Goal: Task Accomplishment & Management: Complete application form

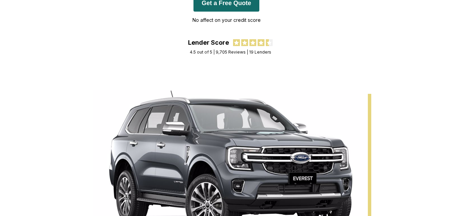
scroll to position [68, 0]
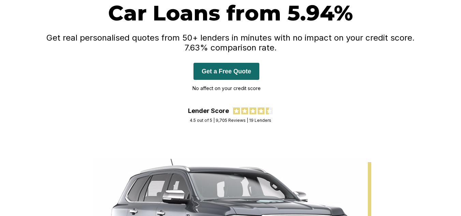
click at [228, 67] on button "Get a Free Quote" at bounding box center [226, 71] width 66 height 17
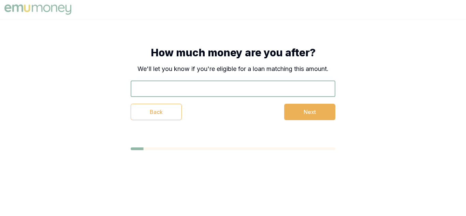
click at [164, 93] on input "text" at bounding box center [233, 88] width 205 height 16
type input "$9,000"
click at [308, 107] on button "Next" at bounding box center [309, 112] width 51 height 16
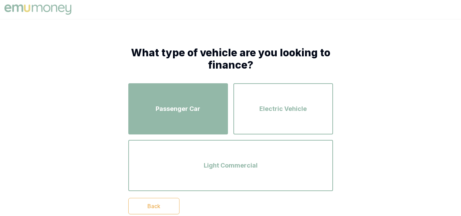
scroll to position [34, 0]
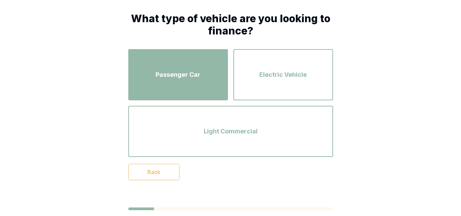
click at [182, 80] on div "Passenger Car" at bounding box center [177, 74] width 87 height 39
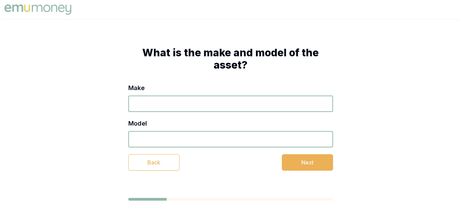
click at [173, 111] on input "Make" at bounding box center [230, 103] width 205 height 16
click at [175, 105] on input "Make" at bounding box center [230, 103] width 205 height 16
type input "Mercedes"
click at [194, 134] on input "Model" at bounding box center [230, 139] width 205 height 16
type input "a250"
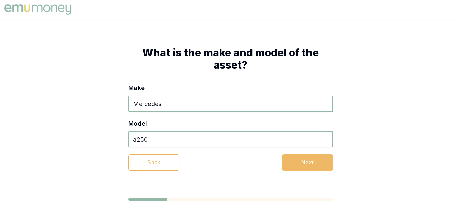
click at [296, 156] on button "Next" at bounding box center [307, 162] width 51 height 16
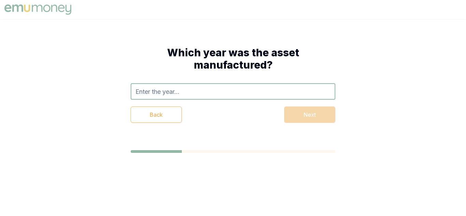
click at [260, 89] on input "text" at bounding box center [233, 91] width 205 height 16
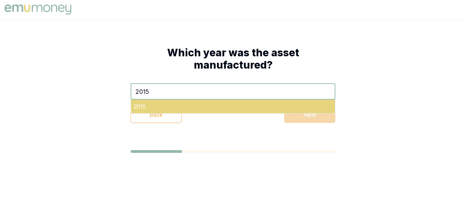
type input "2015"
click at [268, 105] on div "2015" at bounding box center [233, 107] width 204 height 14
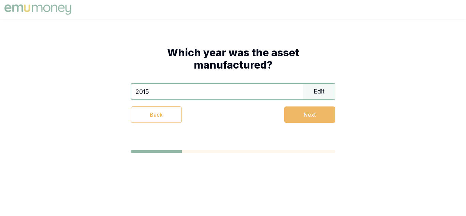
click at [289, 115] on button "Next" at bounding box center [309, 114] width 51 height 16
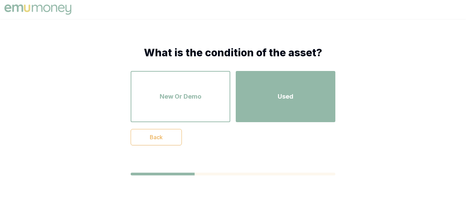
click at [274, 103] on div "Used" at bounding box center [285, 96] width 87 height 39
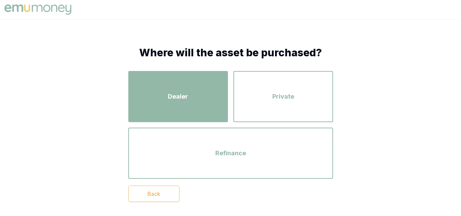
click at [166, 95] on div "Dealer" at bounding box center [177, 96] width 87 height 39
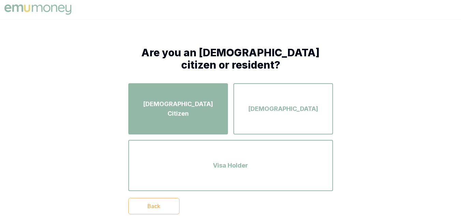
click at [161, 91] on div "[DEMOGRAPHIC_DATA] Citizen" at bounding box center [177, 108] width 87 height 39
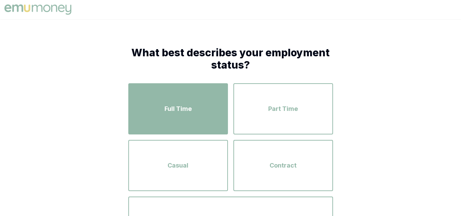
click at [172, 105] on span "Full Time" at bounding box center [177, 109] width 27 height 10
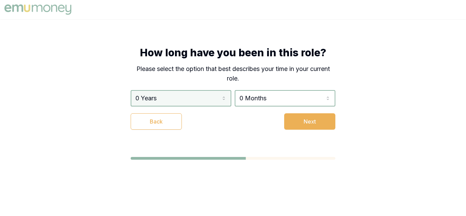
click at [165, 104] on html "How long have you been in this role? Please select the option that best describ…" at bounding box center [233, 108] width 466 height 216
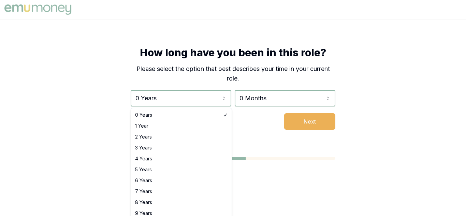
select select "8"
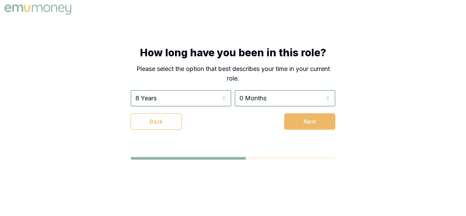
click at [315, 115] on button "Next" at bounding box center [309, 121] width 51 height 16
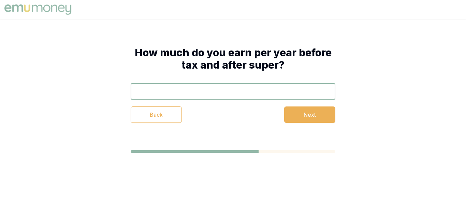
click at [311, 101] on div "Back Next" at bounding box center [233, 103] width 205 height 40
click at [300, 93] on input "text" at bounding box center [233, 91] width 205 height 16
type input "$108,000"
click at [306, 113] on button "Next" at bounding box center [309, 114] width 51 height 16
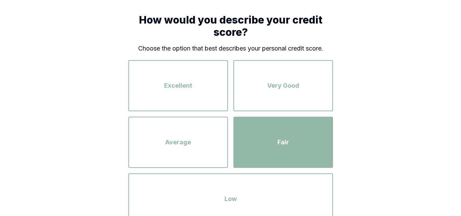
scroll to position [68, 0]
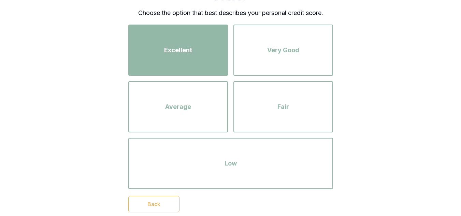
click at [184, 70] on button "Excellent" at bounding box center [178, 50] width 100 height 51
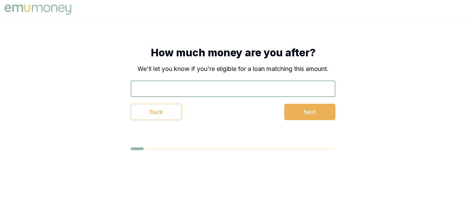
click at [196, 88] on input "text" at bounding box center [233, 88] width 205 height 16
type input "$9,000"
click at [309, 116] on button "Next" at bounding box center [309, 112] width 51 height 16
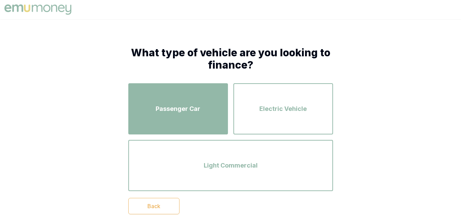
click at [183, 109] on span "Passenger Car" at bounding box center [178, 109] width 45 height 10
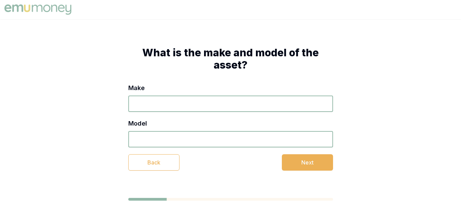
click at [185, 105] on input "Make" at bounding box center [230, 103] width 205 height 16
type input "merceedes"
drag, startPoint x: 161, startPoint y: 106, endPoint x: 191, endPoint y: 68, distance: 48.2
click at [191, 68] on h1 "What is the make and model of the asset?" at bounding box center [230, 58] width 205 height 25
click at [145, 102] on input "merceedes" at bounding box center [230, 103] width 205 height 16
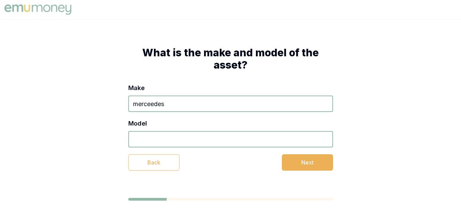
click at [168, 135] on input "Model" at bounding box center [230, 139] width 205 height 16
type input "a250"
drag, startPoint x: 312, startPoint y: 166, endPoint x: 307, endPoint y: 176, distance: 11.9
click at [312, 166] on button "Next" at bounding box center [307, 162] width 51 height 16
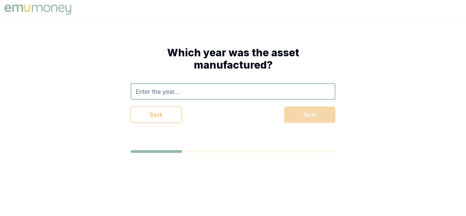
click at [155, 88] on input "text" at bounding box center [233, 91] width 205 height 16
click at [152, 92] on input "text" at bounding box center [233, 91] width 205 height 16
type input "2015"
click at [298, 118] on div "Back Next" at bounding box center [233, 114] width 205 height 16
click at [299, 117] on div "Back Next" at bounding box center [233, 114] width 205 height 16
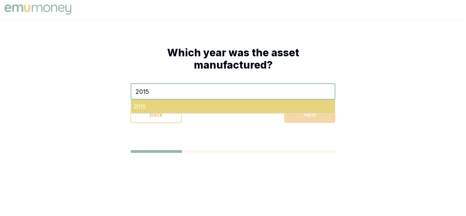
click at [292, 100] on div "2015" at bounding box center [233, 107] width 204 height 14
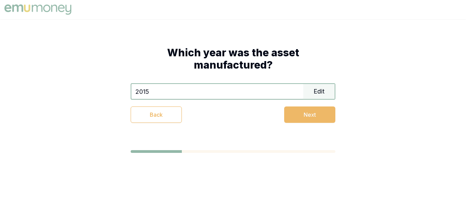
click at [304, 117] on button "Next" at bounding box center [309, 114] width 51 height 16
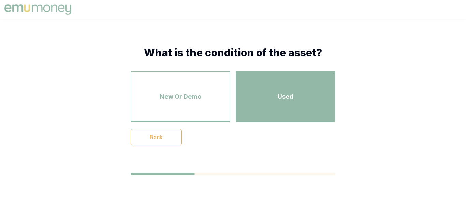
click at [320, 87] on div "Used" at bounding box center [285, 96] width 87 height 39
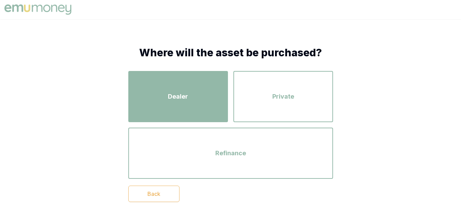
click at [196, 86] on div "Dealer" at bounding box center [177, 96] width 87 height 39
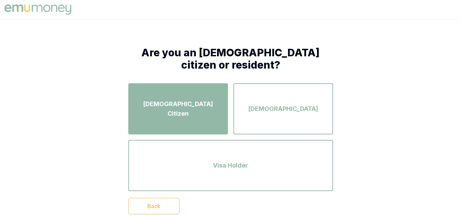
click at [150, 99] on div "[DEMOGRAPHIC_DATA] Citizen" at bounding box center [177, 108] width 87 height 39
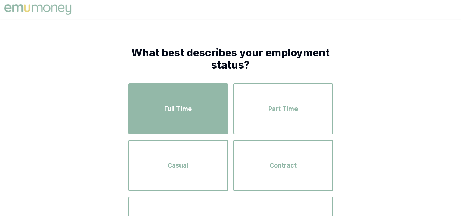
click at [196, 112] on div "Full Time" at bounding box center [177, 108] width 87 height 39
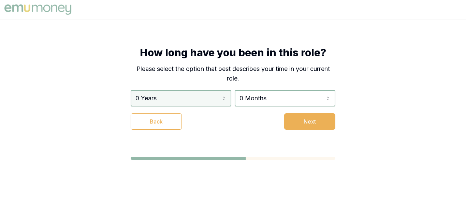
click at [207, 95] on html "How long have you been in this role? Please select the option that best describ…" at bounding box center [233, 108] width 466 height 216
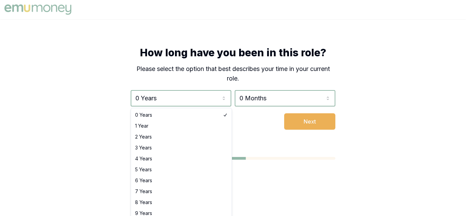
select select "7"
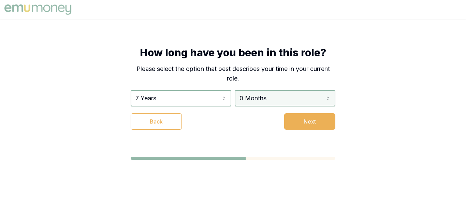
click at [251, 99] on html "How long have you been in this role? Please select the option that best describ…" at bounding box center [233, 108] width 466 height 216
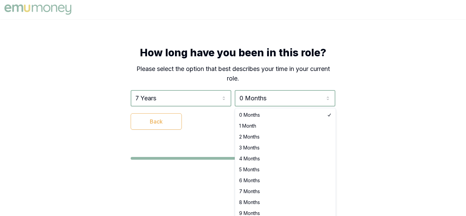
select select "6"
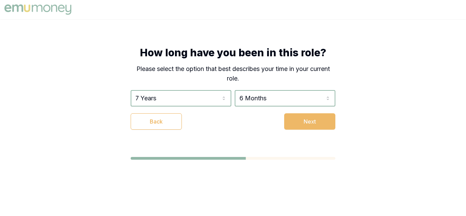
click at [309, 123] on button "Next" at bounding box center [309, 121] width 51 height 16
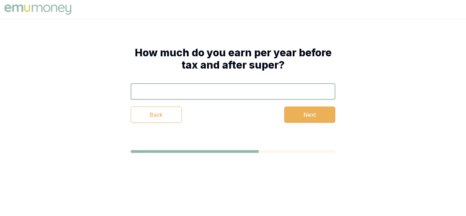
click at [194, 94] on input "text" at bounding box center [233, 91] width 205 height 16
type input "$108,000"
click at [307, 115] on button "Next" at bounding box center [309, 114] width 51 height 16
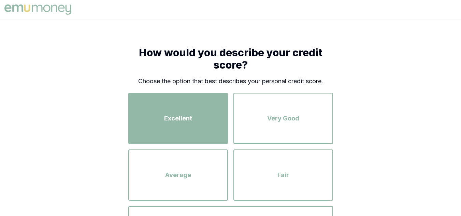
click at [156, 104] on div "Excellent" at bounding box center [177, 118] width 87 height 39
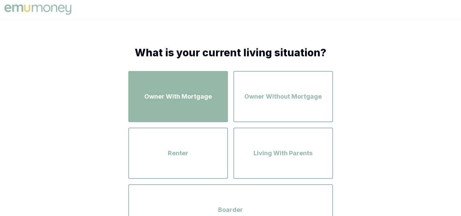
click at [172, 108] on div "Owner With Mortgage" at bounding box center [177, 96] width 87 height 39
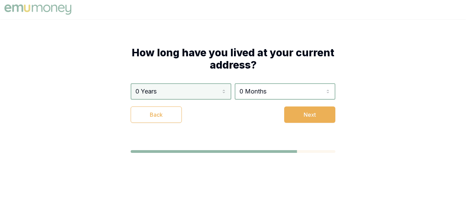
click at [187, 93] on html "How long have you lived at your current address? 0 Years 0 Years 1 Year 2 Years…" at bounding box center [233, 108] width 466 height 216
click at [299, 91] on html "How long have you lived at your current address? 0 Years 0 Years 1 Year 2 Years…" at bounding box center [233, 108] width 466 height 216
click at [299, 92] on html "How long have you lived at your current address? 0 Years 0 Years 1 Year 2 Years…" at bounding box center [233, 108] width 466 height 216
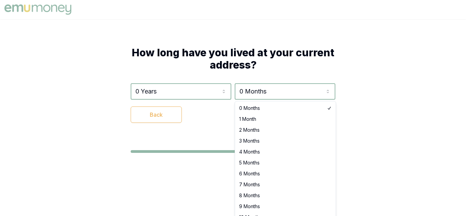
select select "3"
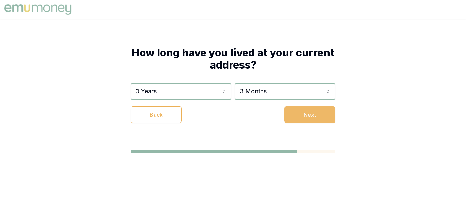
click at [318, 114] on button "Next" at bounding box center [309, 114] width 51 height 16
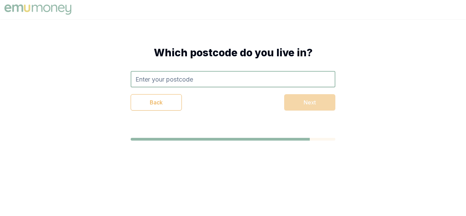
click at [227, 83] on input "text" at bounding box center [233, 79] width 205 height 16
type input "3214"
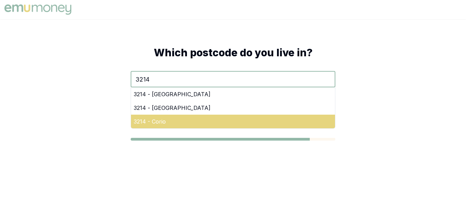
click at [201, 119] on div "3214 - Corio" at bounding box center [233, 122] width 204 height 14
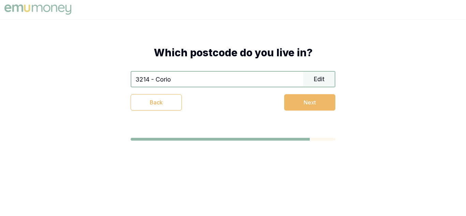
click at [313, 102] on button "Next" at bounding box center [309, 102] width 51 height 16
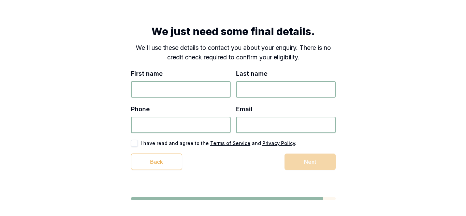
scroll to position [32, 0]
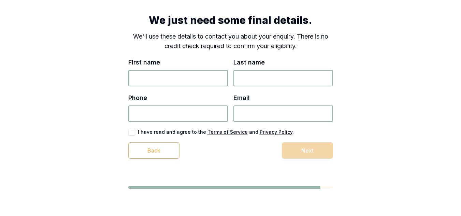
click at [172, 74] on input "First name" at bounding box center [178, 78] width 100 height 16
type input "BRENDAN"
type input "LOUIS"
type input "0490 037 780"
type input "brendanlouis89@gmail.com"
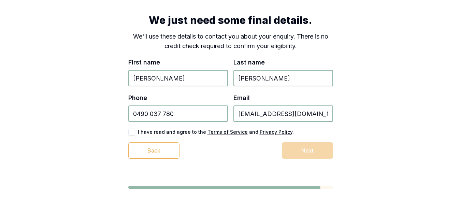
click at [157, 128] on div "First name BRENDAN Last name LOUIS Phone 0490 037 780 Email brendanlouis89@gmai…" at bounding box center [230, 108] width 205 height 101
click at [136, 131] on div "I have read and agree to the Terms of Service and Privacy Policy ." at bounding box center [230, 132] width 205 height 7
click at [131, 131] on button "button" at bounding box center [131, 132] width 7 height 7
click at [323, 154] on button "Next" at bounding box center [307, 150] width 51 height 16
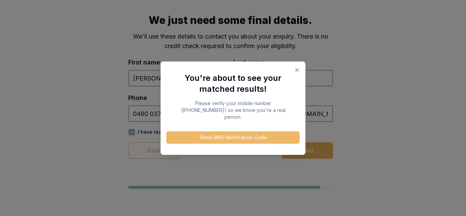
click at [237, 134] on button "Send SMS Verification Code" at bounding box center [232, 137] width 133 height 12
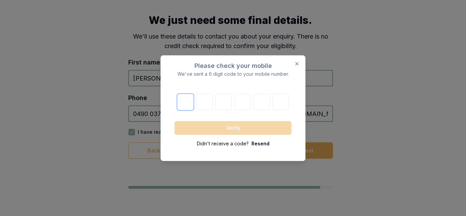
click at [181, 100] on input "number" at bounding box center [185, 102] width 16 height 16
type input "2"
type input "3"
type input "9"
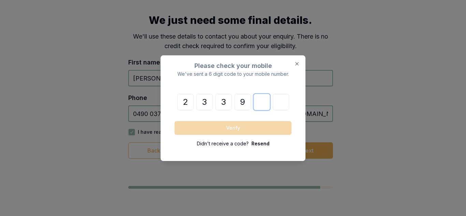
type input "3"
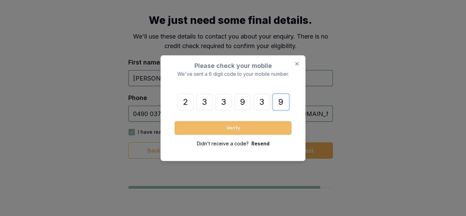
type input "9"
click at [229, 128] on button "Verify" at bounding box center [233, 128] width 117 height 14
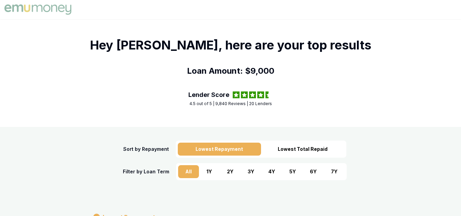
click at [252, 170] on div "3 Y" at bounding box center [250, 171] width 21 height 13
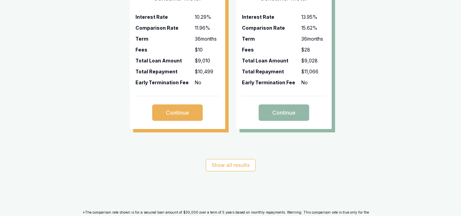
scroll to position [332, 0]
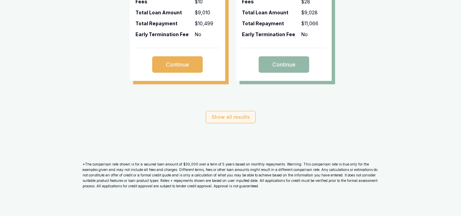
click at [239, 121] on button "Show all results" at bounding box center [231, 117] width 50 height 12
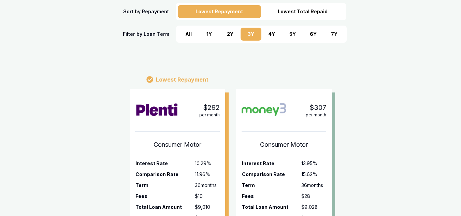
scroll to position [127, 0]
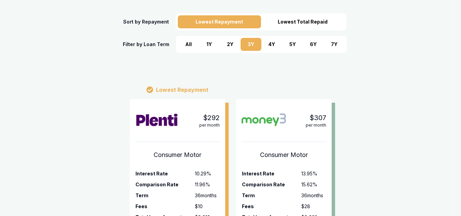
click at [205, 44] on div "1 Y" at bounding box center [209, 44] width 21 height 13
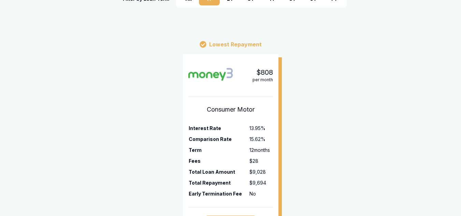
scroll to position [161, 0]
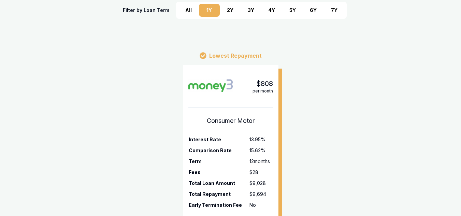
click at [227, 11] on div "2 Y" at bounding box center [230, 10] width 21 height 13
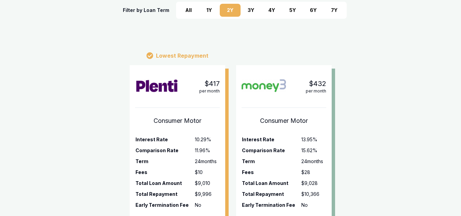
click at [255, 12] on div "3 Y" at bounding box center [250, 10] width 21 height 13
click at [265, 12] on div "4 Y" at bounding box center [271, 10] width 21 height 13
click at [192, 12] on div "All" at bounding box center [188, 10] width 21 height 13
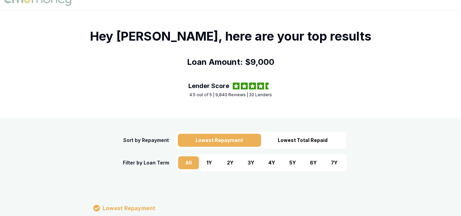
scroll to position [0, 0]
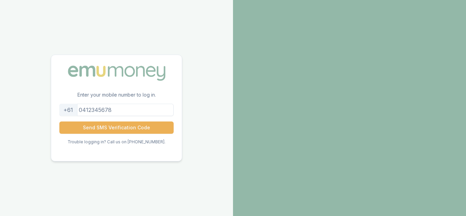
click at [116, 107] on input "tel" at bounding box center [116, 110] width 114 height 12
click at [131, 129] on button "Send SMS Verification Code" at bounding box center [116, 127] width 114 height 12
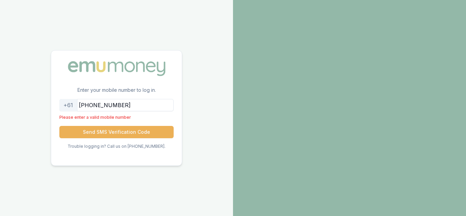
click at [96, 106] on input "+61490037780" at bounding box center [116, 105] width 114 height 12
drag, startPoint x: 96, startPoint y: 106, endPoint x: 41, endPoint y: 117, distance: 56.3
click at [46, 115] on div "Enter your mobile number to log in. +61 +61490037780 Please enter a valid mobil…" at bounding box center [116, 108] width 233 height 216
click at [117, 131] on button "Send SMS Verification Code" at bounding box center [116, 132] width 114 height 12
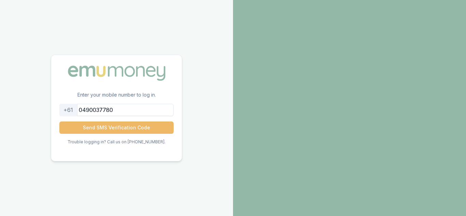
type input "0490037780"
click at [100, 129] on button "Send SMS Verification Code" at bounding box center [116, 127] width 114 height 12
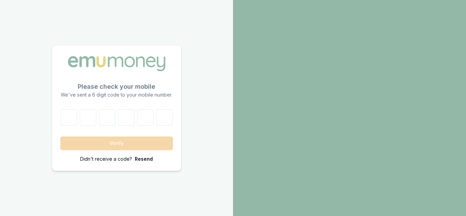
drag, startPoint x: 105, startPoint y: 128, endPoint x: 100, endPoint y: 119, distance: 10.1
click at [105, 128] on form "Verify Didn't receive a code? Resend" at bounding box center [116, 135] width 113 height 53
click at [77, 124] on input "number" at bounding box center [69, 117] width 16 height 16
type input "6"
type input "2"
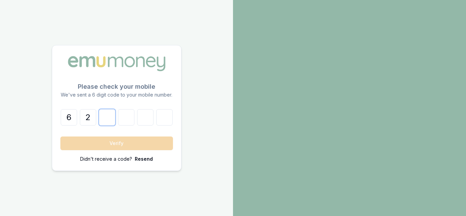
type input "2"
type input "4"
type input "8"
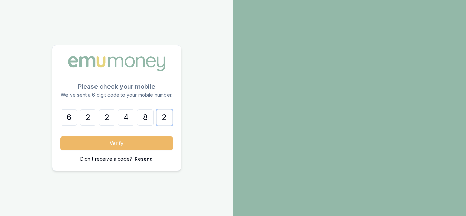
type input "2"
click at [122, 139] on button "Verify" at bounding box center [116, 143] width 113 height 14
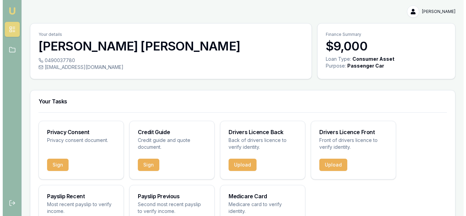
scroll to position [34, 0]
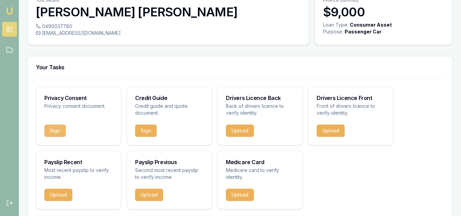
click at [59, 132] on button "Sign" at bounding box center [54, 130] width 21 height 12
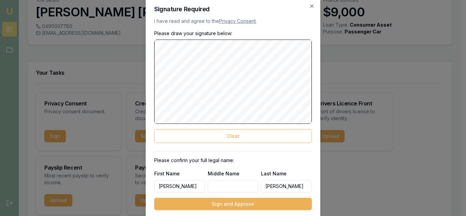
click at [147, 76] on div "Signature Required I have read and agree to the Privacy Consent . Please draw y…" at bounding box center [233, 107] width 175 height 221
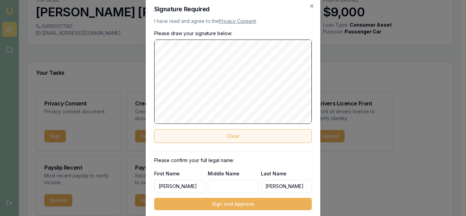
click at [222, 135] on button "Clear" at bounding box center [233, 136] width 158 height 14
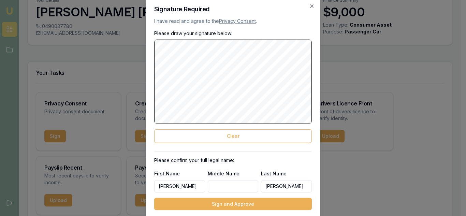
click at [148, 76] on div "Signature Required I have read and agree to the Privacy Consent . Please draw y…" at bounding box center [233, 107] width 175 height 221
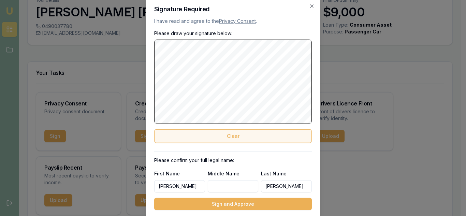
click at [216, 131] on button "Clear" at bounding box center [233, 136] width 158 height 14
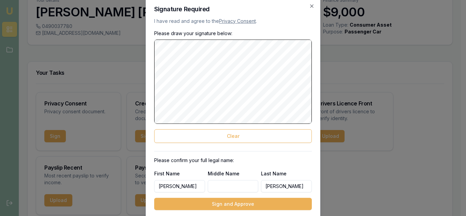
click at [149, 75] on div "Signature Required I have read and agree to the Privacy Consent . Please draw y…" at bounding box center [233, 107] width 175 height 221
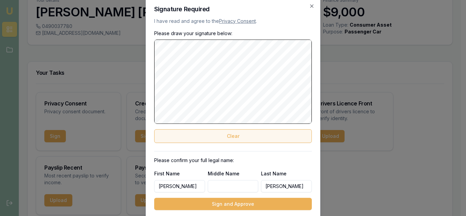
click at [208, 135] on button "Clear" at bounding box center [233, 136] width 158 height 14
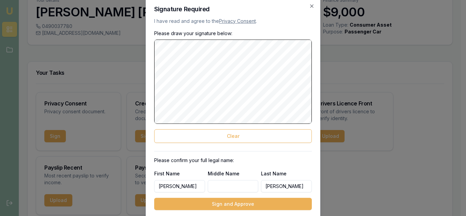
click at [326, 96] on body "Emu Broker BRENDAN LOUIS Toggle Menu Your details BRENDAN LOUIS 0490037780 bren…" at bounding box center [230, 74] width 461 height 216
click at [243, 136] on button "Clear" at bounding box center [233, 136] width 158 height 14
click at [140, 71] on body "Emu Broker BRENDAN LOUIS Toggle Menu Your details BRENDAN LOUIS 0490037780 bren…" at bounding box center [230, 74] width 461 height 216
click at [153, 58] on div "Signature Required I have read and agree to the Privacy Consent . Please draw y…" at bounding box center [233, 107] width 175 height 221
click at [235, 188] on input "Middle Name" at bounding box center [233, 186] width 51 height 12
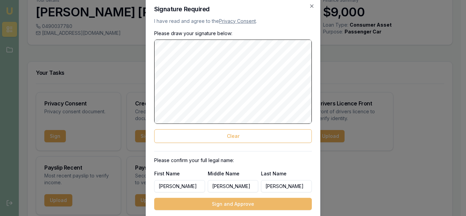
type input "craig"
click at [231, 205] on button "Sign and Approve" at bounding box center [233, 204] width 158 height 12
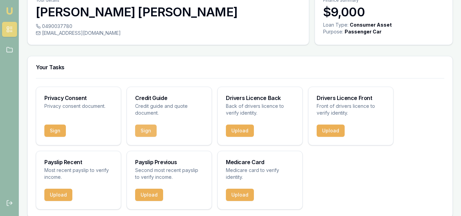
click at [149, 133] on button "Sign" at bounding box center [145, 130] width 21 height 12
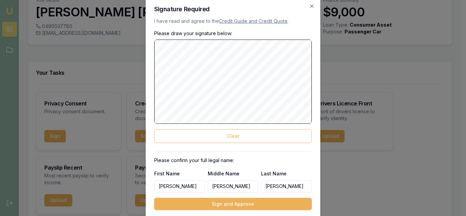
click at [112, 73] on body "Emu Broker BRENDAN LOUIS Toggle Menu Your details BRENDAN LOUIS 0490037780 bren…" at bounding box center [230, 74] width 461 height 216
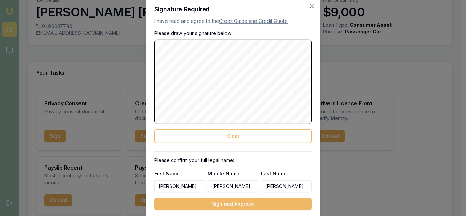
click at [243, 205] on button "Sign and Approve" at bounding box center [233, 204] width 158 height 12
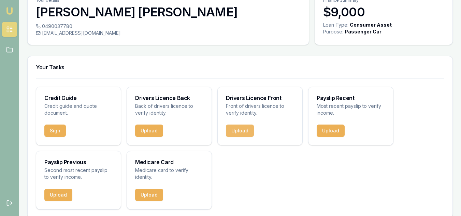
click at [244, 130] on button "Upload" at bounding box center [240, 130] width 28 height 12
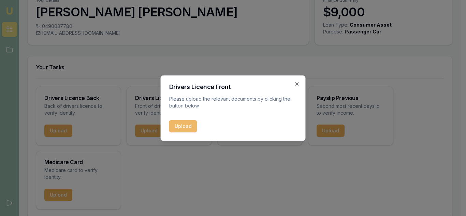
click at [176, 128] on button "Upload" at bounding box center [183, 126] width 28 height 12
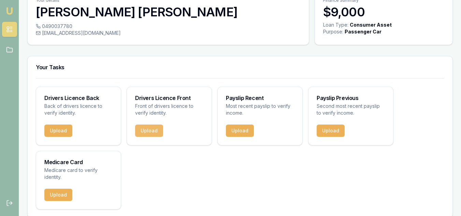
click at [148, 130] on button "Upload" at bounding box center [149, 130] width 28 height 12
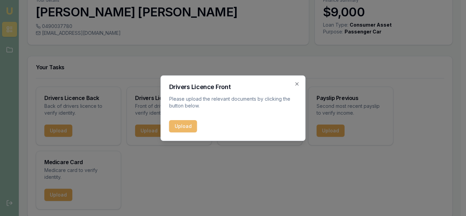
click at [179, 125] on button "Upload" at bounding box center [183, 126] width 28 height 12
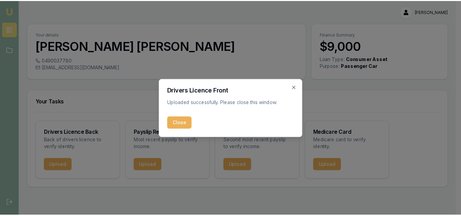
scroll to position [0, 0]
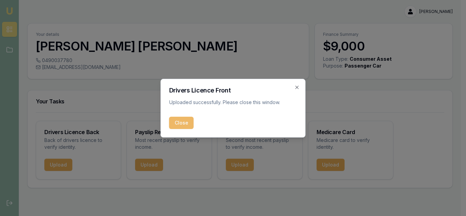
click at [183, 125] on button "Close" at bounding box center [181, 123] width 25 height 12
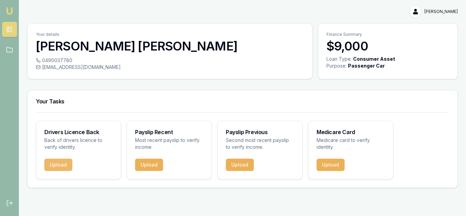
click at [60, 169] on button "Upload" at bounding box center [58, 165] width 28 height 12
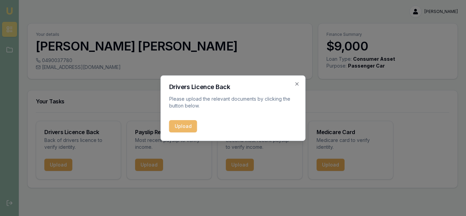
click at [186, 125] on button "Upload" at bounding box center [183, 126] width 28 height 12
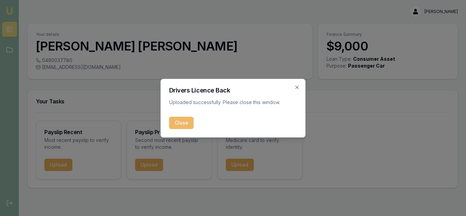
click at [182, 120] on button "Close" at bounding box center [181, 123] width 25 height 12
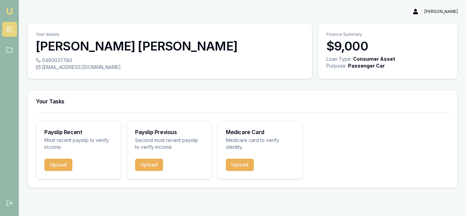
click at [183, 76] on div "0490037780 brendanlouis89@gmail.com" at bounding box center [170, 68] width 284 height 22
click at [58, 161] on button "Upload" at bounding box center [58, 165] width 28 height 12
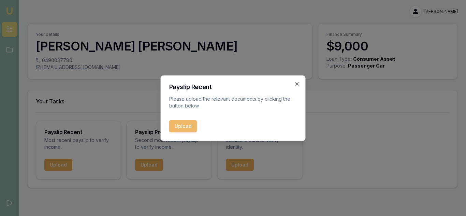
click at [186, 127] on button "Upload" at bounding box center [183, 126] width 28 height 12
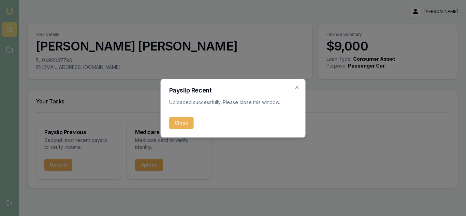
click at [180, 121] on button "Close" at bounding box center [181, 123] width 25 height 12
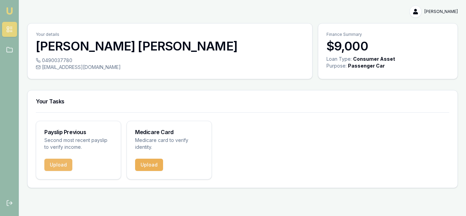
click at [55, 164] on button "Upload" at bounding box center [58, 165] width 28 height 12
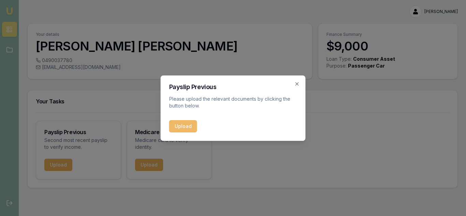
click at [190, 125] on button "Upload" at bounding box center [183, 126] width 28 height 12
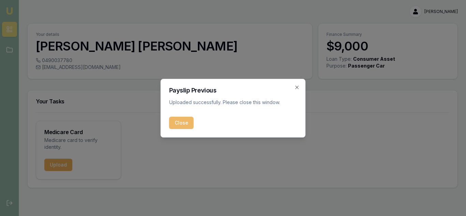
click at [183, 125] on button "Close" at bounding box center [181, 123] width 25 height 12
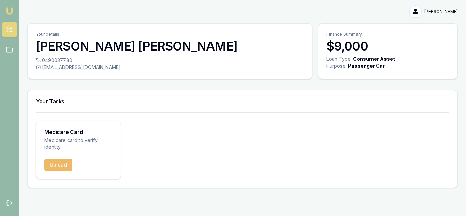
click at [56, 161] on button "Upload" at bounding box center [58, 165] width 28 height 12
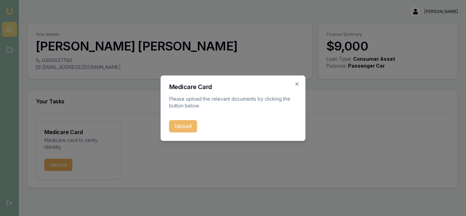
click at [186, 126] on button "Upload" at bounding box center [183, 126] width 28 height 12
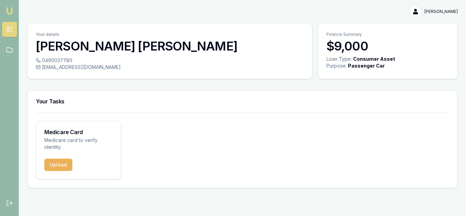
drag, startPoint x: 234, startPoint y: 96, endPoint x: 177, endPoint y: 111, distance: 59.1
click at [233, 97] on div "Your Tasks" at bounding box center [243, 101] width 430 height 22
click at [63, 167] on button "Upload" at bounding box center [58, 165] width 28 height 12
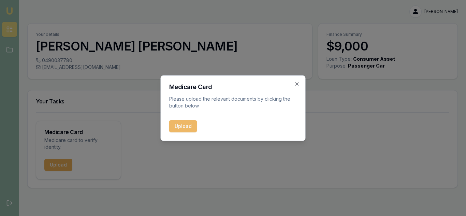
click at [185, 126] on button "Upload" at bounding box center [183, 126] width 28 height 12
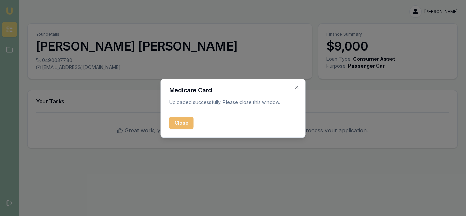
click at [185, 122] on button "Close" at bounding box center [181, 123] width 25 height 12
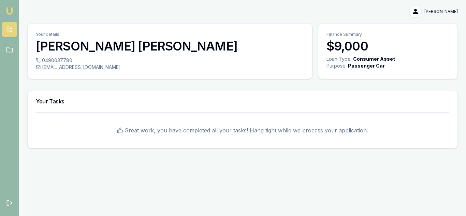
click at [182, 179] on div "Emu Broker BRENDAN LOUIS Toggle Menu Your details BRENDAN LOUIS 0490037780 bren…" at bounding box center [233, 108] width 466 height 216
click at [8, 52] on icon at bounding box center [9, 49] width 7 height 7
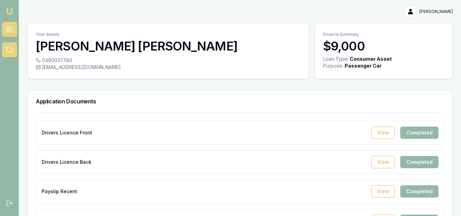
click at [9, 31] on icon at bounding box center [9, 29] width 7 height 7
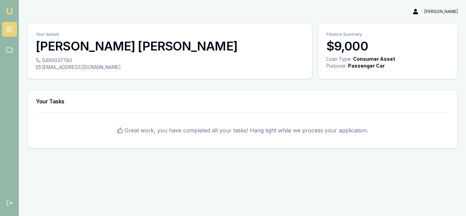
click at [13, 10] on img at bounding box center [9, 11] width 8 height 8
